Goal: Task Accomplishment & Management: Manage account settings

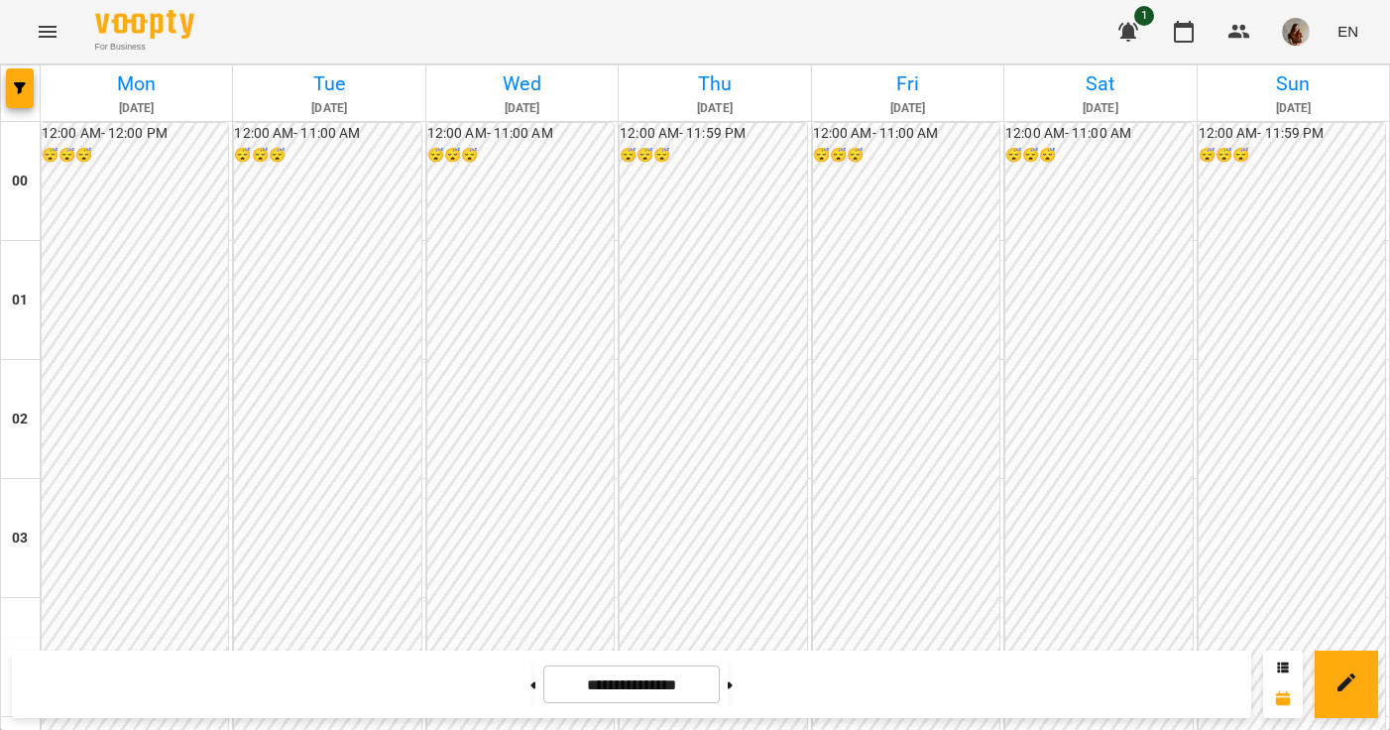
scroll to position [1765, 0]
click at [733, 683] on button at bounding box center [730, 684] width 5 height 44
click at [530, 682] on button at bounding box center [532, 684] width 5 height 44
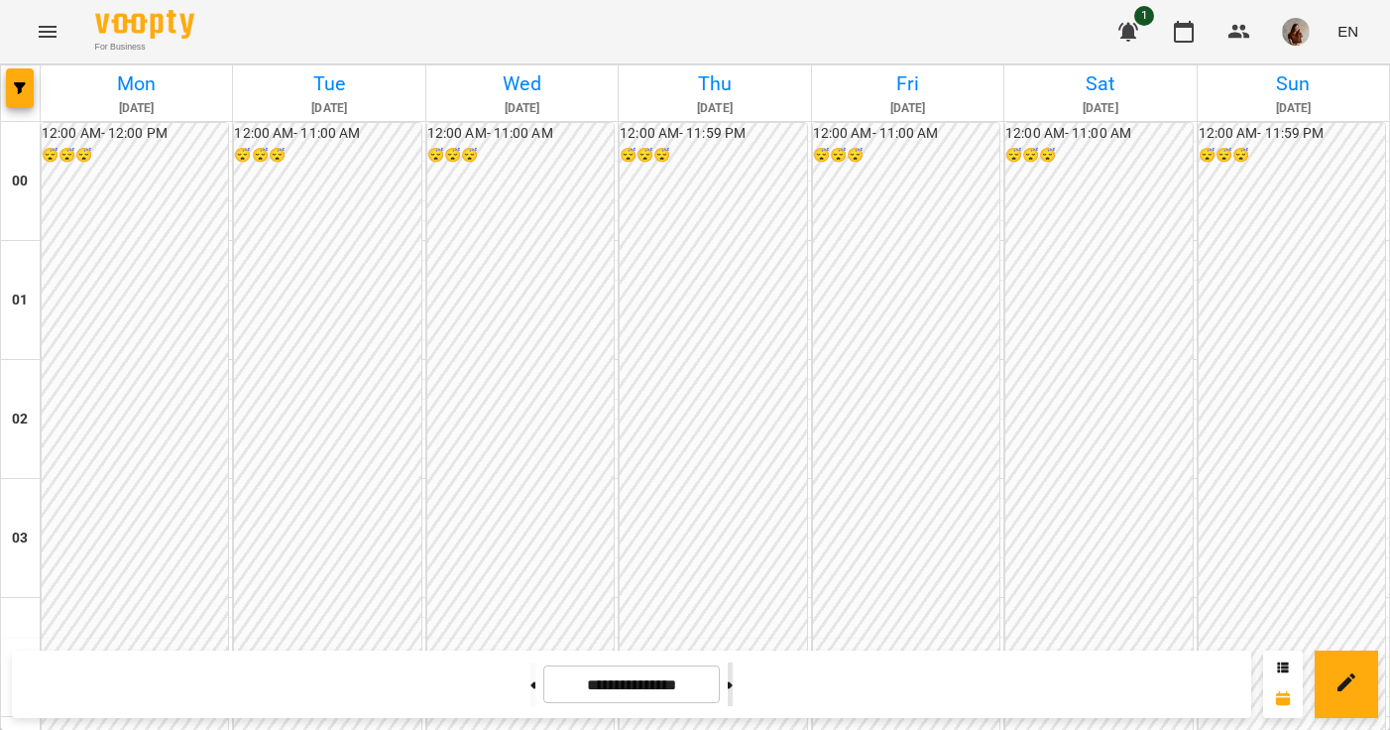
click at [733, 681] on button at bounding box center [730, 684] width 5 height 44
click at [478, 700] on div "**********" at bounding box center [631, 683] width 1239 height 67
click at [530, 683] on button at bounding box center [532, 684] width 5 height 44
click at [530, 691] on button at bounding box center [532, 684] width 5 height 44
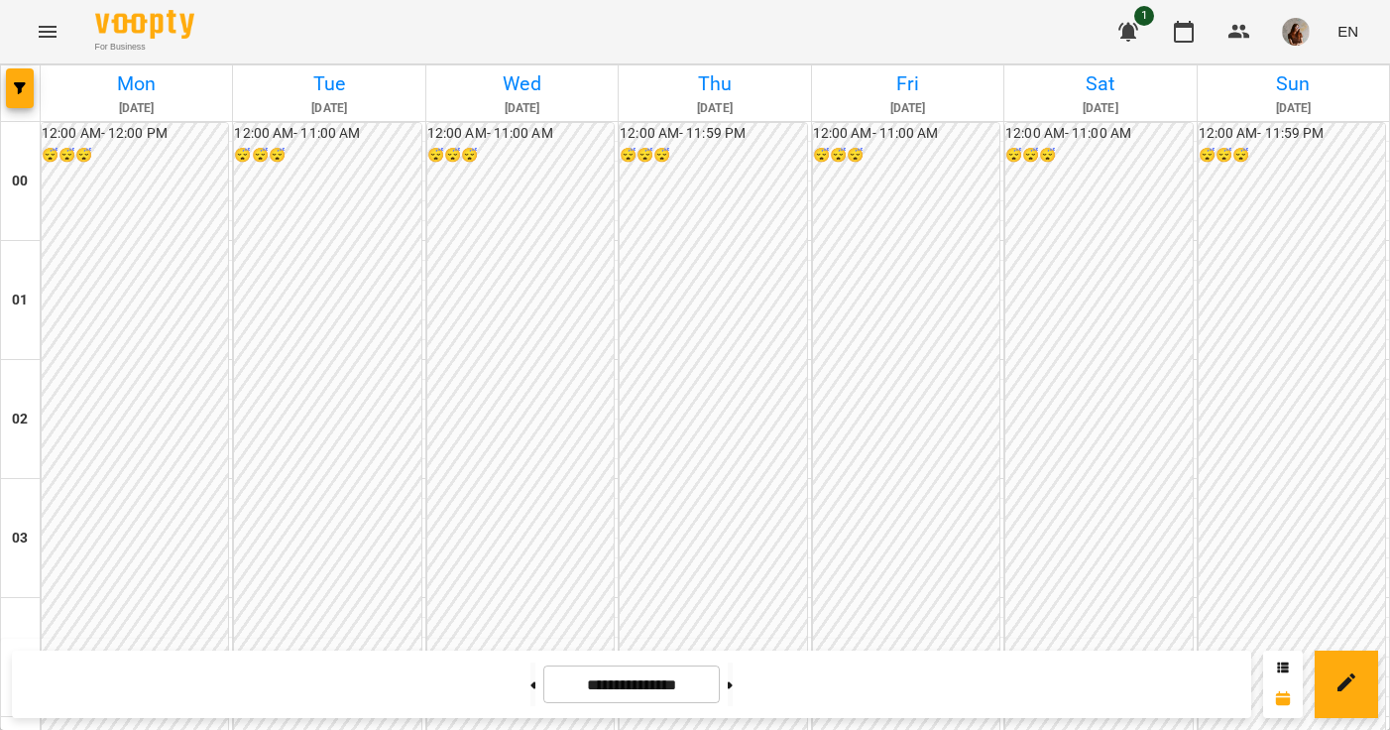
scroll to position [1358, 0]
click at [733, 678] on button at bounding box center [730, 684] width 5 height 44
click at [530, 688] on icon at bounding box center [532, 685] width 5 height 8
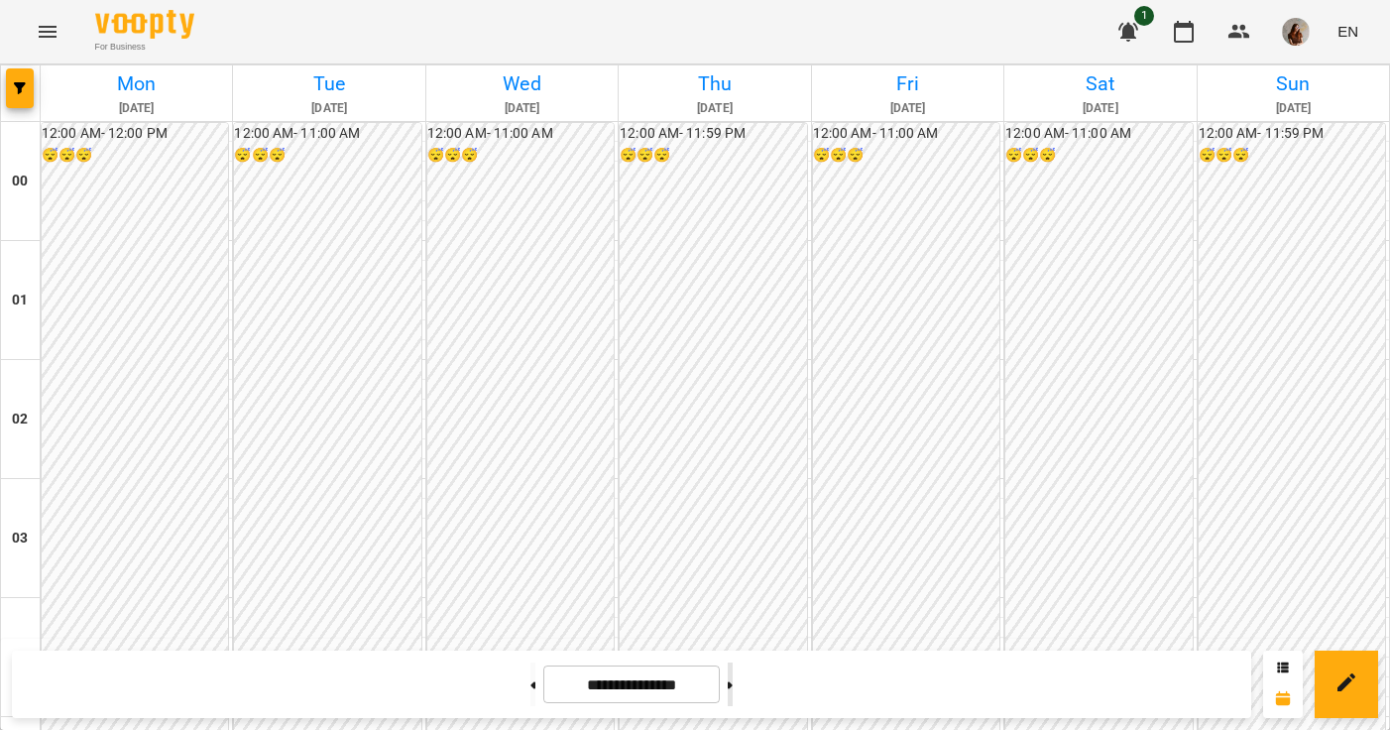
click at [733, 679] on button at bounding box center [730, 684] width 5 height 44
click at [733, 700] on button at bounding box center [730, 684] width 5 height 44
type input "**********"
